Goal: Information Seeking & Learning: Learn about a topic

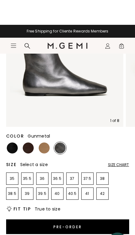
scroll to position [103, 0]
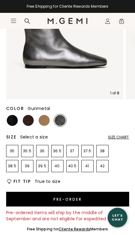
click at [123, 135] on div "Size Chart" at bounding box center [118, 137] width 21 height 5
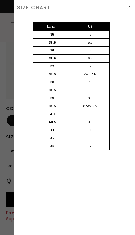
scroll to position [0, 0]
click at [98, 146] on div "12" at bounding box center [90, 146] width 38 height 8
click at [127, 10] on img at bounding box center [128, 7] width 5 height 5
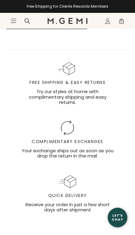
scroll to position [1420, 0]
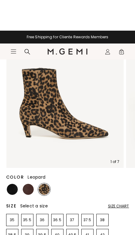
scroll to position [112, 0]
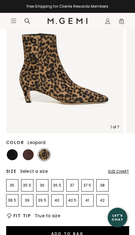
click at [29, 154] on img at bounding box center [28, 154] width 11 height 11
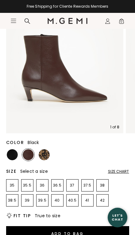
click at [17, 155] on img at bounding box center [12, 154] width 11 height 11
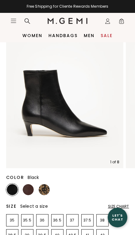
scroll to position [77, 0]
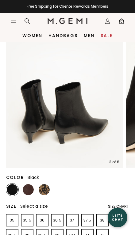
click at [39, 35] on link "Women" at bounding box center [32, 35] width 20 height 5
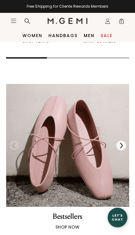
scroll to position [301, 0]
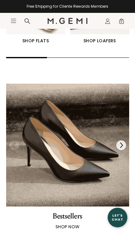
click at [122, 144] on img at bounding box center [121, 146] width 6 height 6
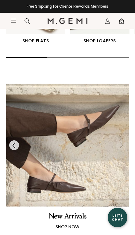
click at [121, 144] on div at bounding box center [67, 145] width 123 height 10
click at [121, 148] on div at bounding box center [67, 145] width 123 height 10
click at [19, 145] on div at bounding box center [14, 145] width 10 height 10
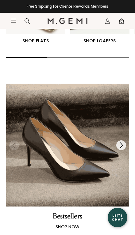
click at [81, 163] on img "1 / 2" at bounding box center [67, 145] width 123 height 123
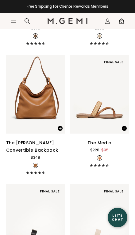
scroll to position [290, 0]
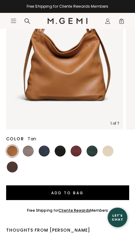
scroll to position [128, 0]
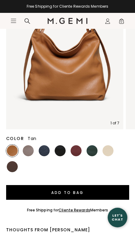
click at [96, 145] on img at bounding box center [91, 150] width 11 height 11
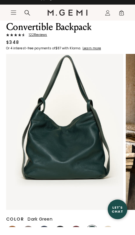
scroll to position [39, 0]
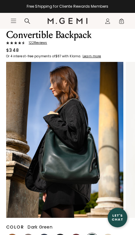
click at [29, 234] on img at bounding box center [28, 239] width 11 height 11
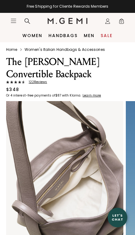
click at [107, 36] on link "Sale" at bounding box center [107, 35] width 12 height 5
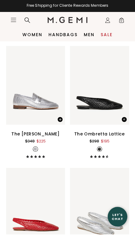
scroll to position [983, 0]
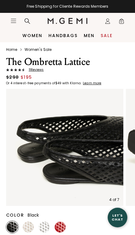
click at [46, 227] on img at bounding box center [44, 227] width 11 height 11
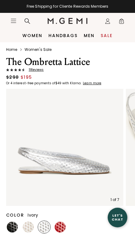
click at [32, 226] on img at bounding box center [28, 227] width 11 height 11
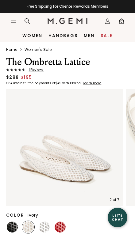
click at [64, 227] on img at bounding box center [60, 227] width 11 height 11
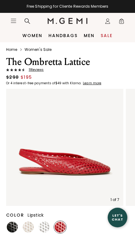
click at [107, 38] on link "Sale" at bounding box center [107, 35] width 12 height 5
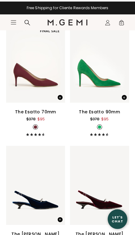
scroll to position [6762, 0]
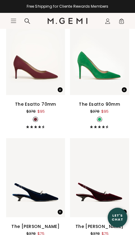
click at [53, 80] on span at bounding box center [57, 88] width 16 height 16
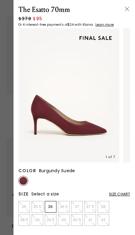
scroll to position [0, 0]
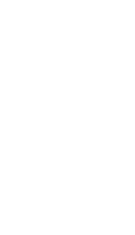
scroll to position [826, 0]
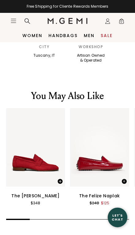
click at [105, 20] on icon "Icons/20x20/profile@2x" at bounding box center [108, 21] width 6 height 6
